Goal: Task Accomplishment & Management: Complete application form

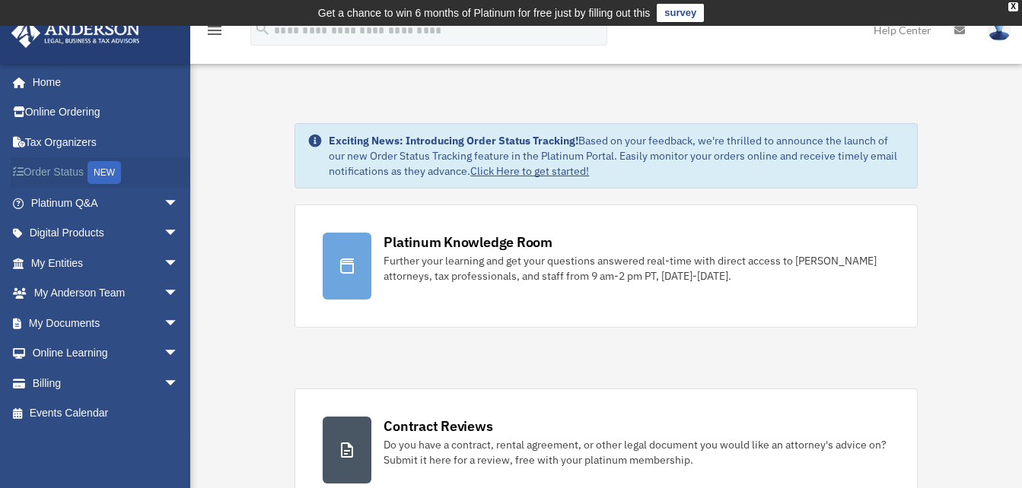
click at [63, 174] on link "Order Status NEW" at bounding box center [106, 173] width 191 height 31
click at [51, 377] on link "Billing arrow_drop_down" at bounding box center [106, 383] width 191 height 30
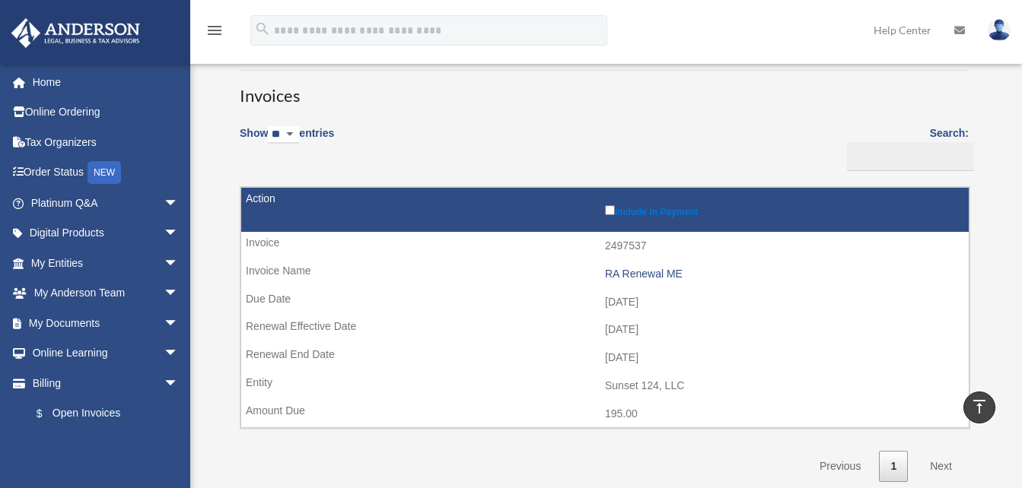
scroll to position [103, 0]
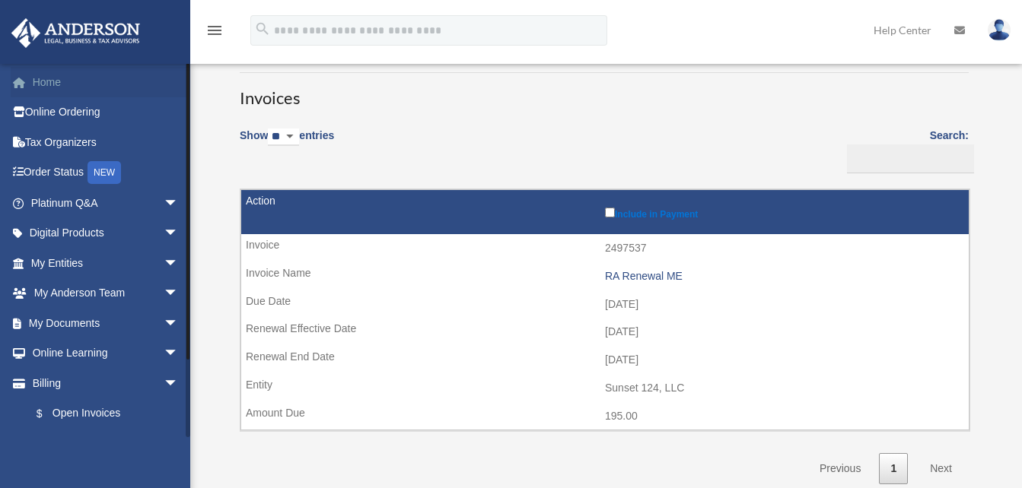
click at [58, 78] on link "Home" at bounding box center [106, 82] width 191 height 30
click at [53, 83] on link "Home" at bounding box center [106, 82] width 191 height 30
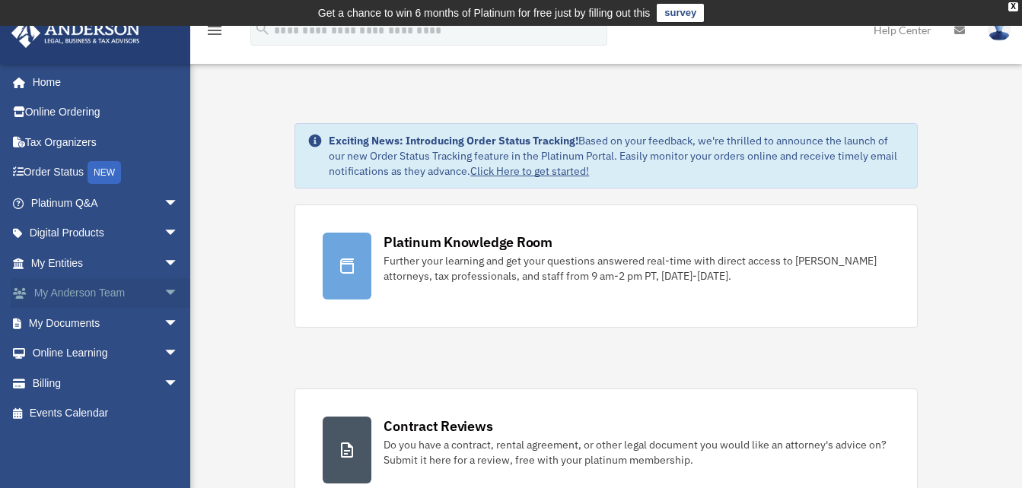
click at [164, 292] on span "arrow_drop_down" at bounding box center [179, 293] width 30 height 31
click at [164, 292] on span "arrow_drop_up" at bounding box center [179, 293] width 30 height 31
click at [92, 355] on link "Online Learning arrow_drop_down" at bounding box center [106, 354] width 191 height 30
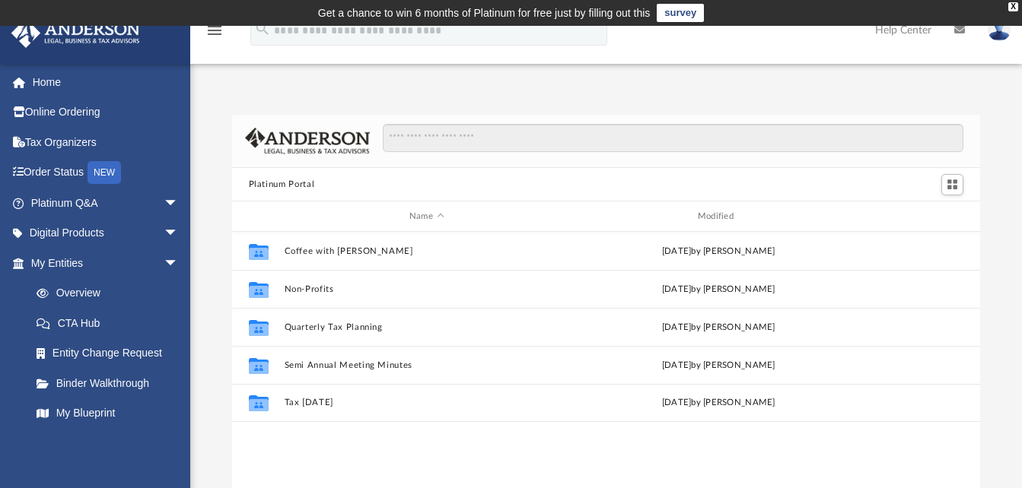
scroll to position [335, 737]
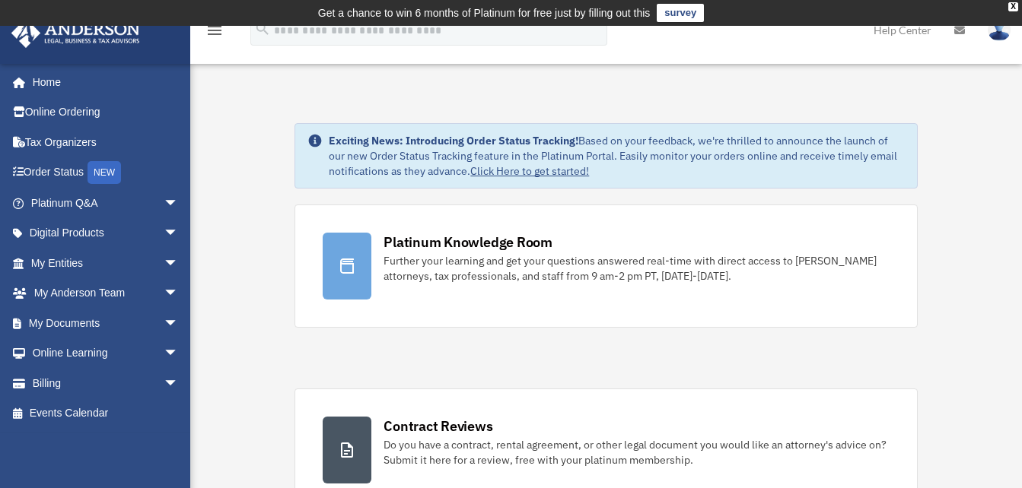
drag, startPoint x: 1029, startPoint y: 97, endPoint x: 684, endPoint y: 340, distance: 422.0
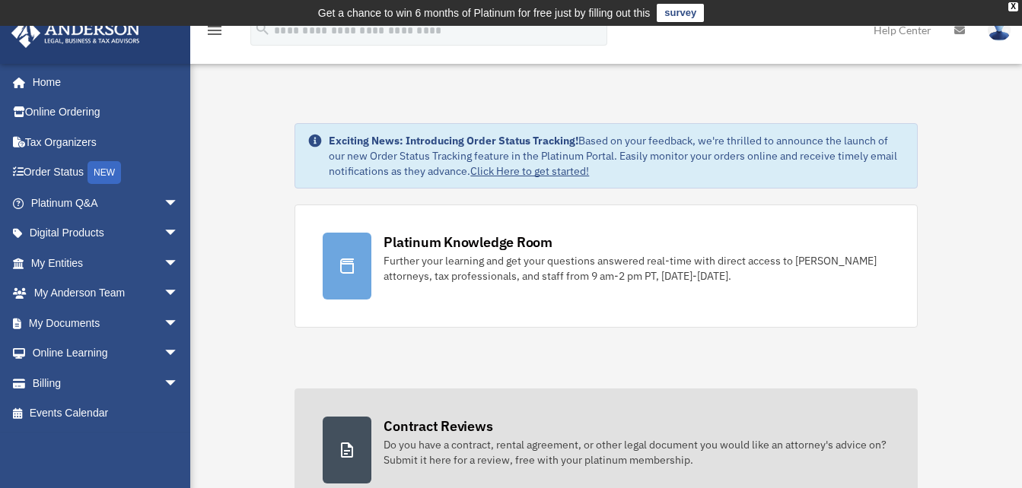
drag, startPoint x: 1030, startPoint y: 46, endPoint x: 347, endPoint y: 444, distance: 791.1
click at [347, 444] on icon at bounding box center [347, 450] width 12 height 15
click at [435, 428] on div "Contract Reviews" at bounding box center [437, 426] width 109 height 19
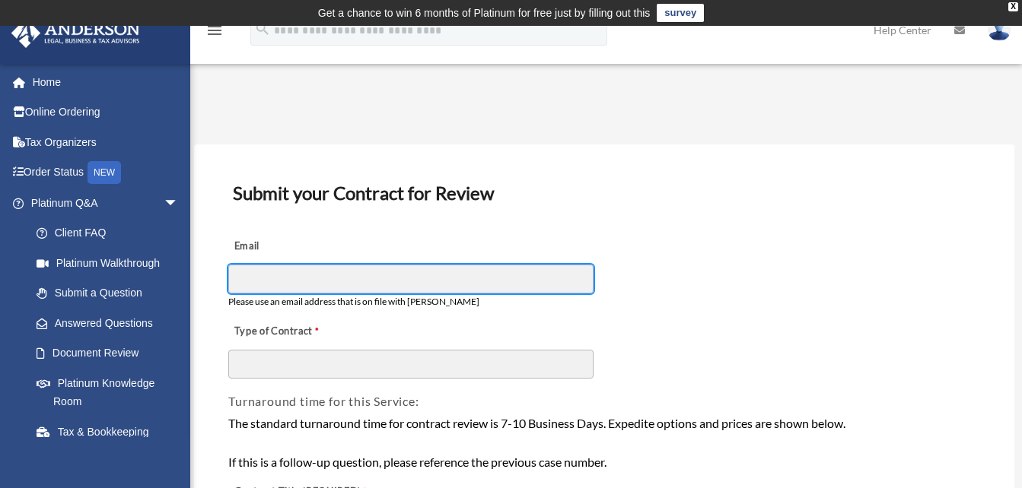
click at [260, 290] on input "Email" at bounding box center [410, 279] width 365 height 29
type input "**********"
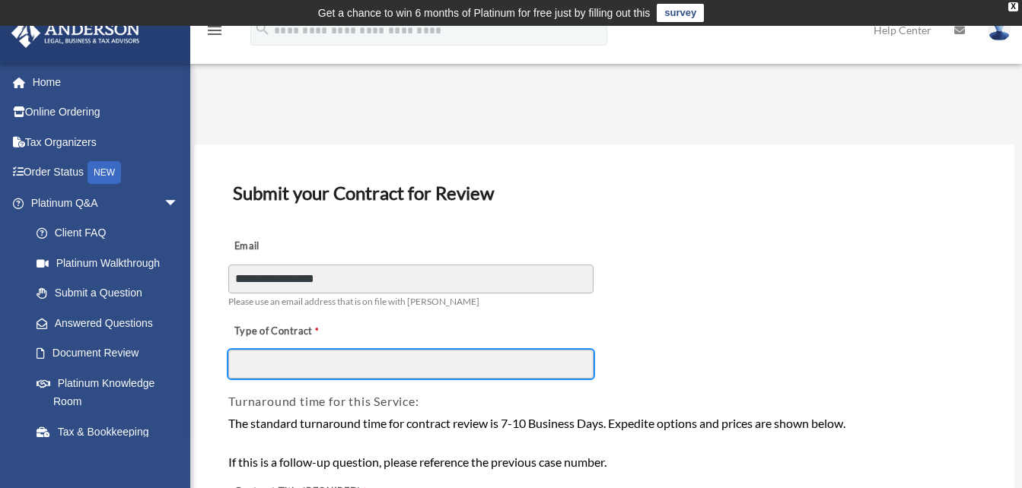
click at [292, 366] on input "Type of Contract" at bounding box center [410, 364] width 365 height 29
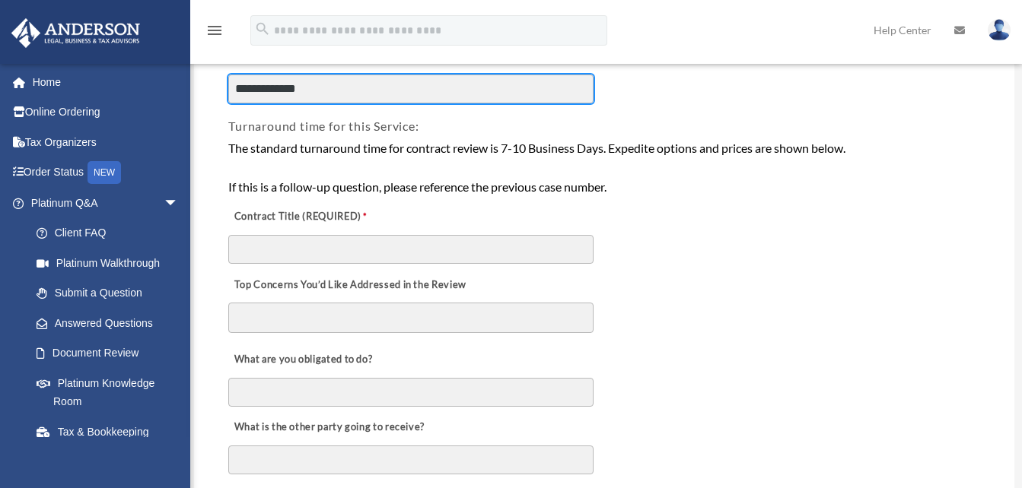
scroll to position [279, 0]
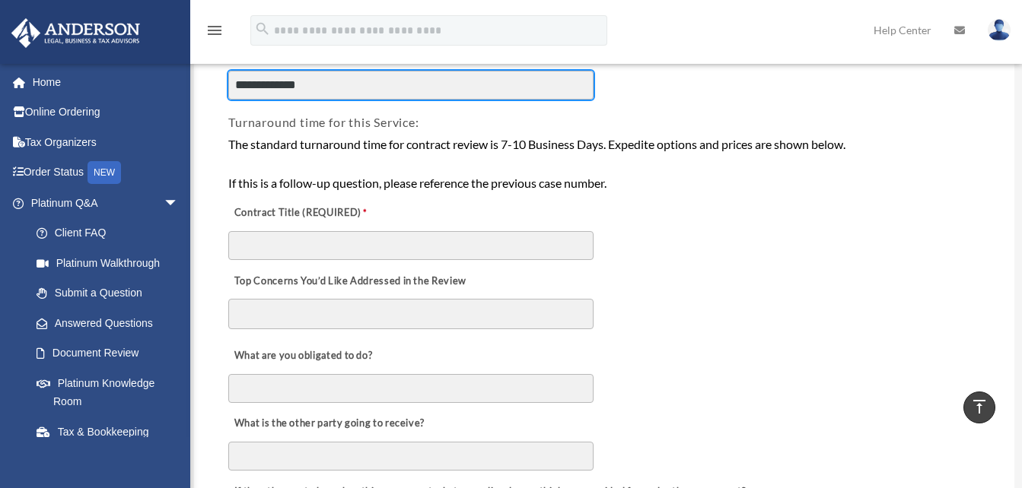
type input "**********"
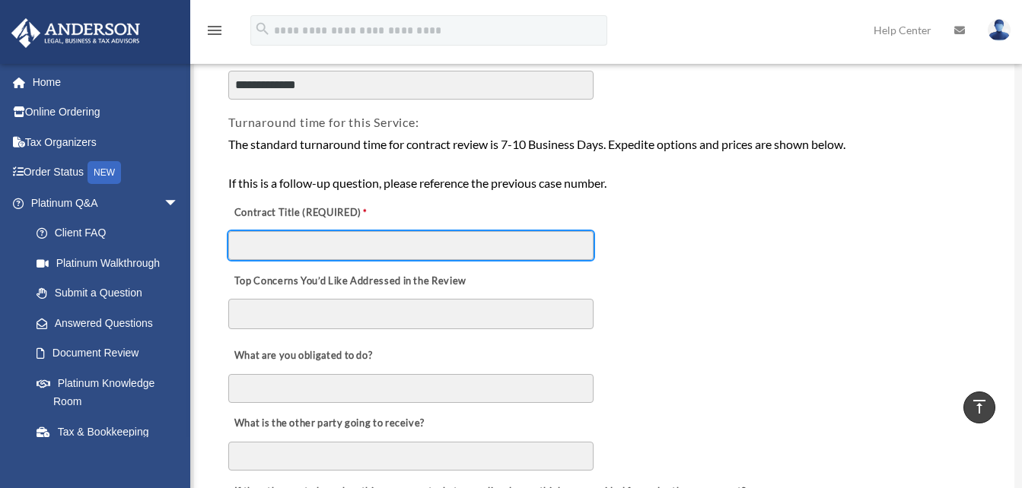
click at [441, 247] on input "Contract Title (REQUIRED)" at bounding box center [410, 245] width 365 height 29
type input "**********"
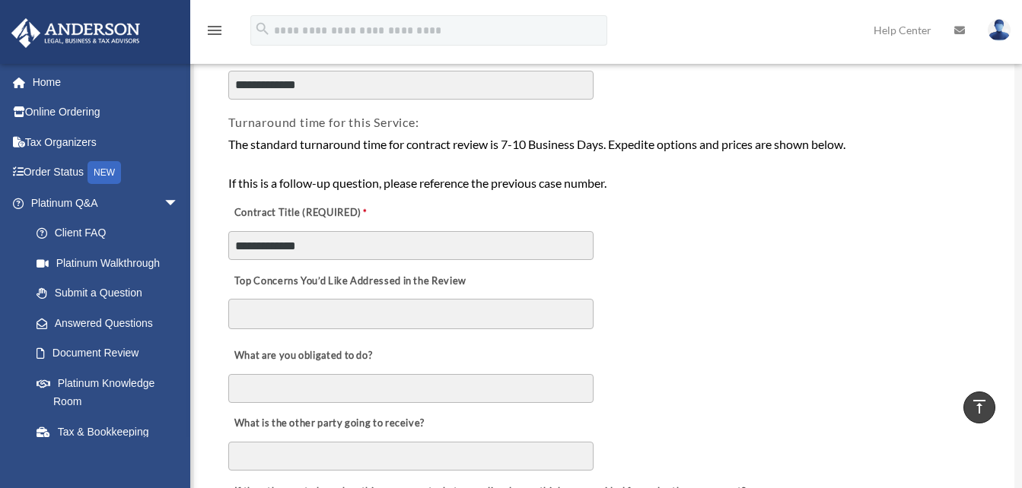
click at [405, 303] on textarea "Top Concerns You’d Like Addressed in the Review" at bounding box center [410, 314] width 365 height 30
type textarea "*"
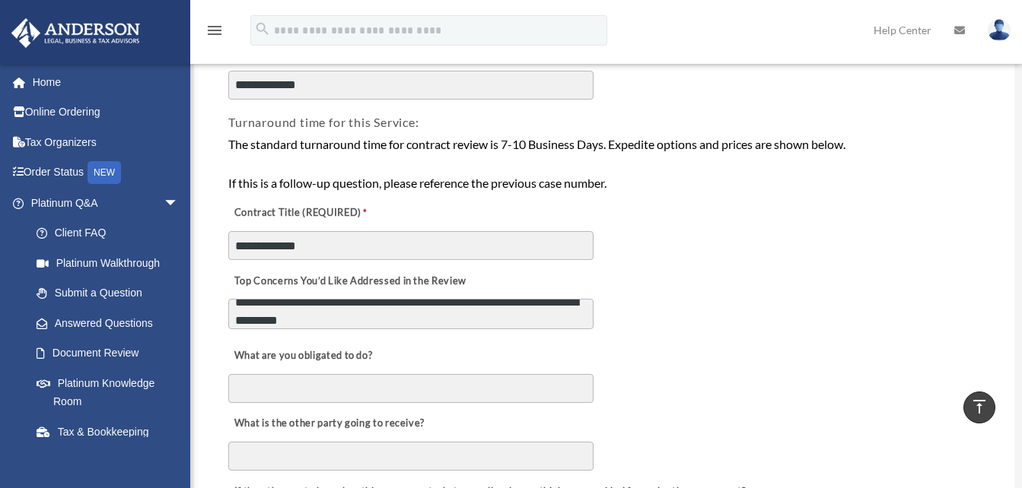
type textarea "**********"
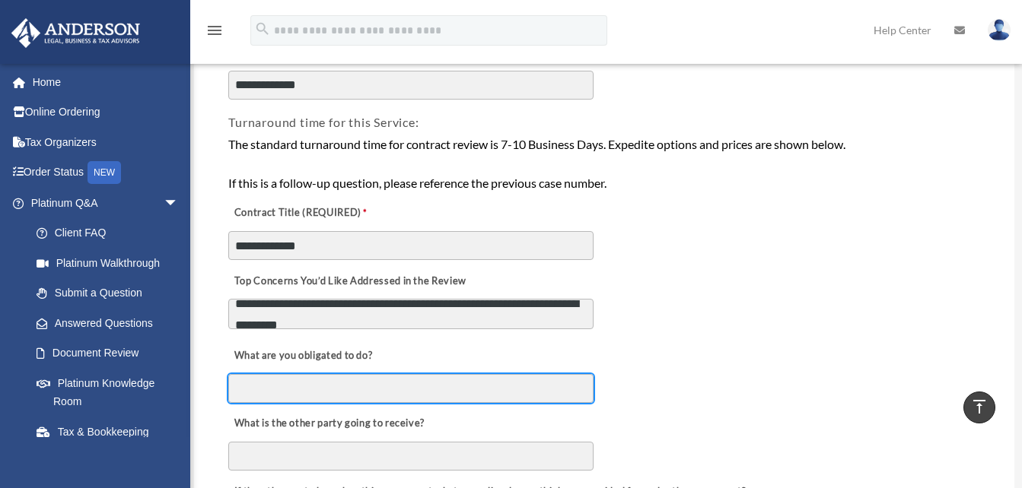
scroll to position [14, 0]
click at [319, 393] on input "What are you obligated to do?" at bounding box center [410, 388] width 365 height 29
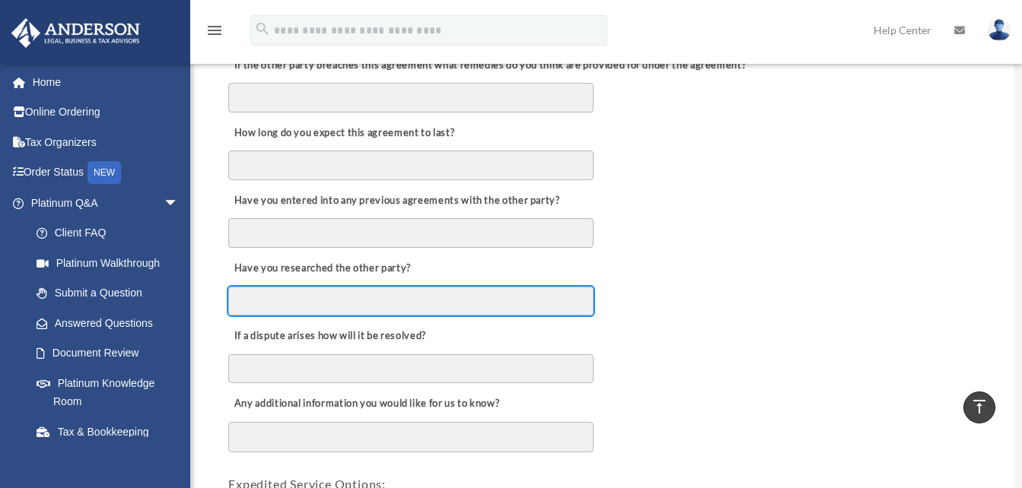
click at [483, 297] on input "Have you researched the other party?" at bounding box center [410, 301] width 365 height 29
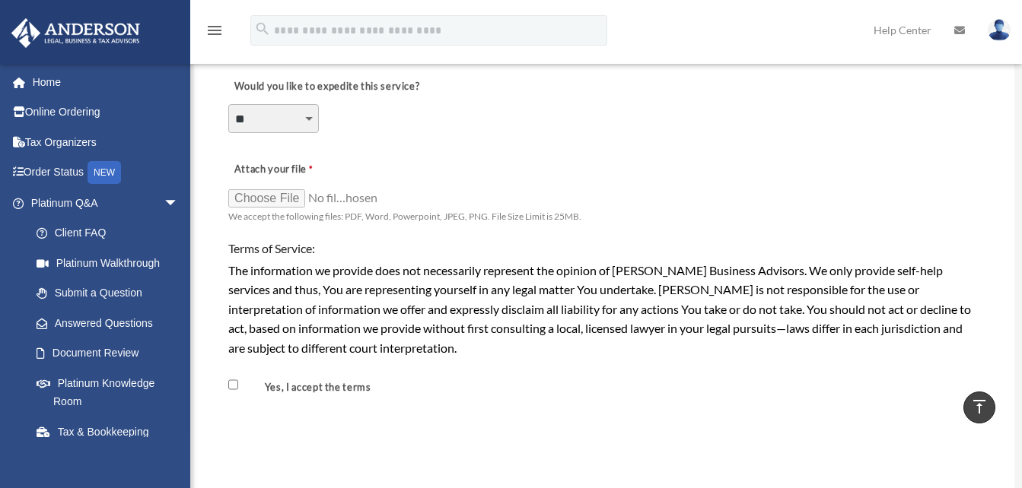
scroll to position [1179, 0]
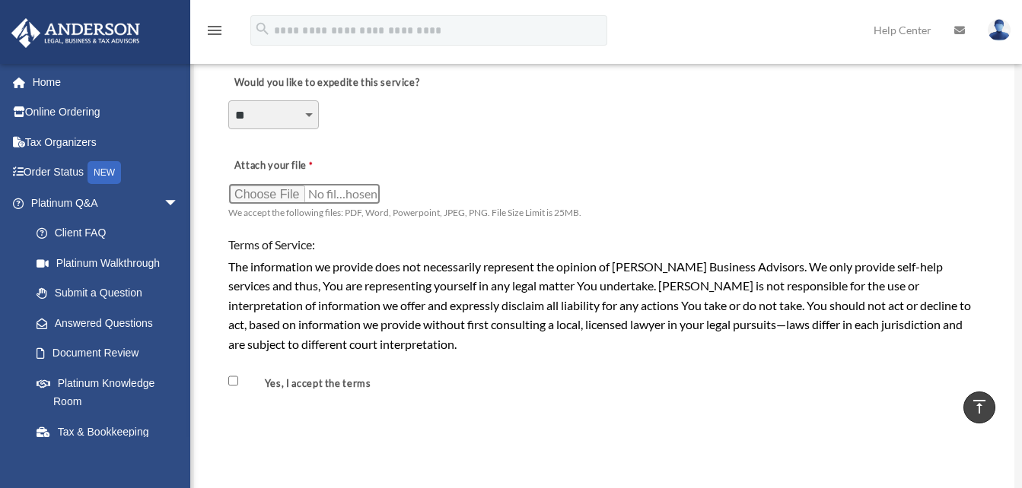
click at [260, 193] on input "Attach your file" at bounding box center [304, 193] width 152 height 21
type input "**********"
click at [239, 382] on span "Yes, I accept the terms" at bounding box center [307, 383] width 158 height 26
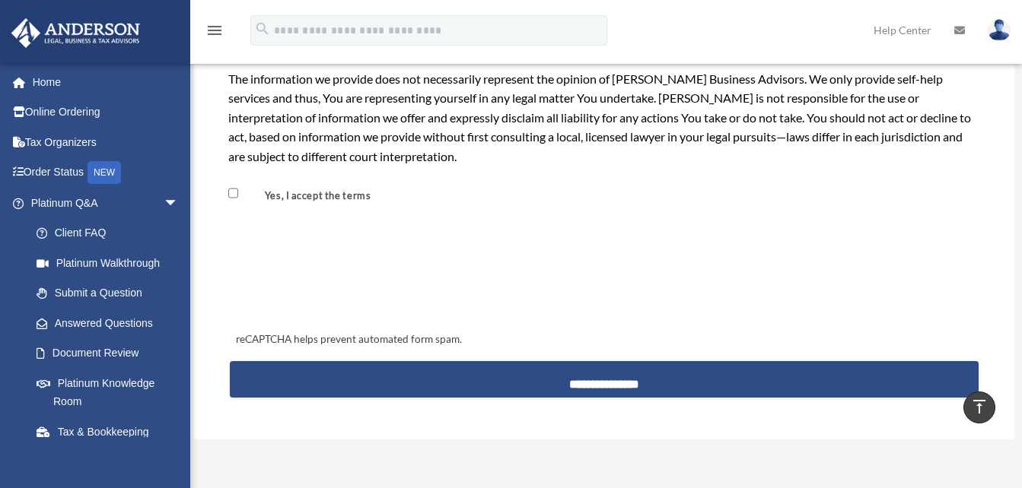
scroll to position [1371, 0]
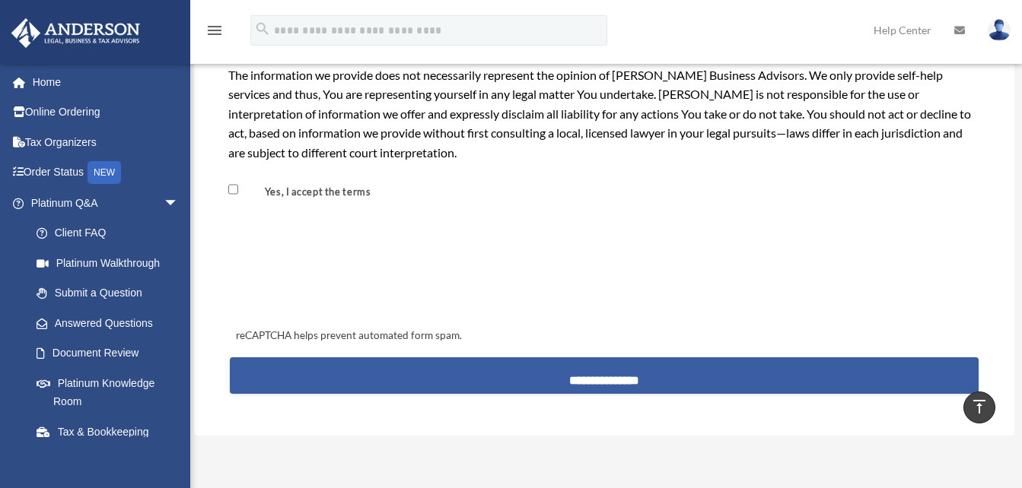
click at [631, 375] on input "**********" at bounding box center [604, 376] width 749 height 37
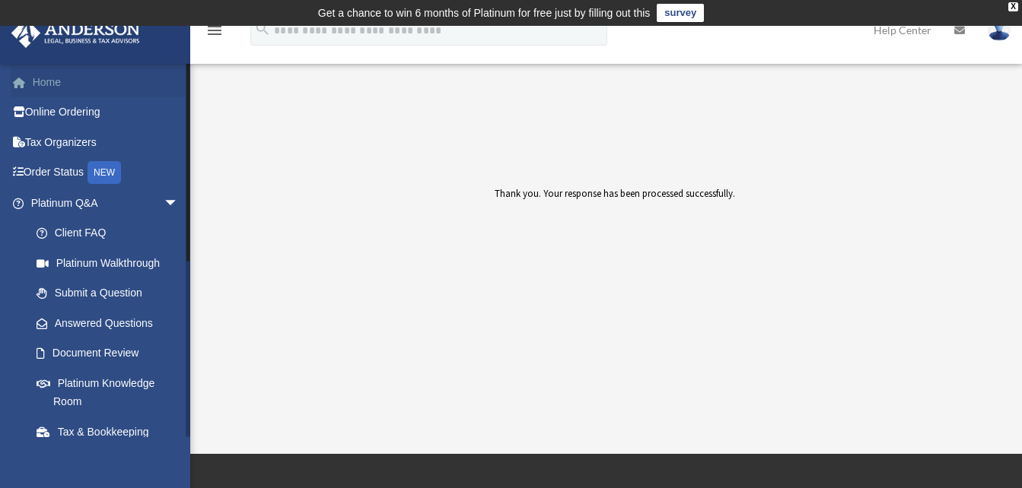
click at [52, 89] on link "Home" at bounding box center [106, 82] width 191 height 30
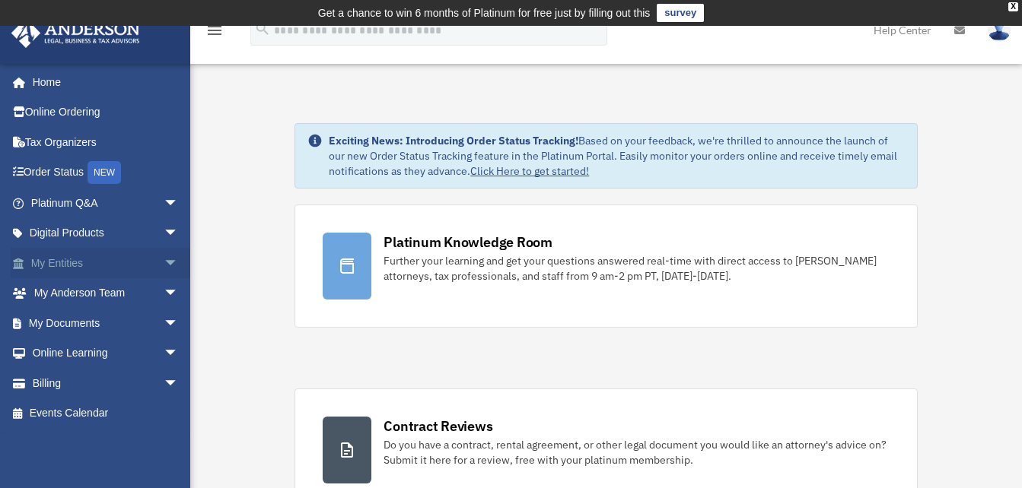
click at [51, 269] on link "My Entities arrow_drop_down" at bounding box center [106, 263] width 191 height 30
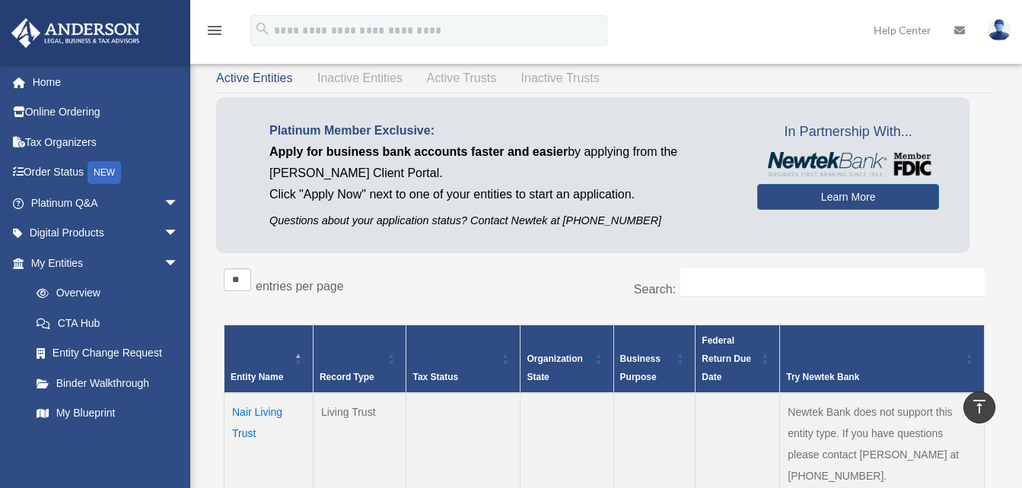
scroll to position [62, 0]
